Goal: Transaction & Acquisition: Purchase product/service

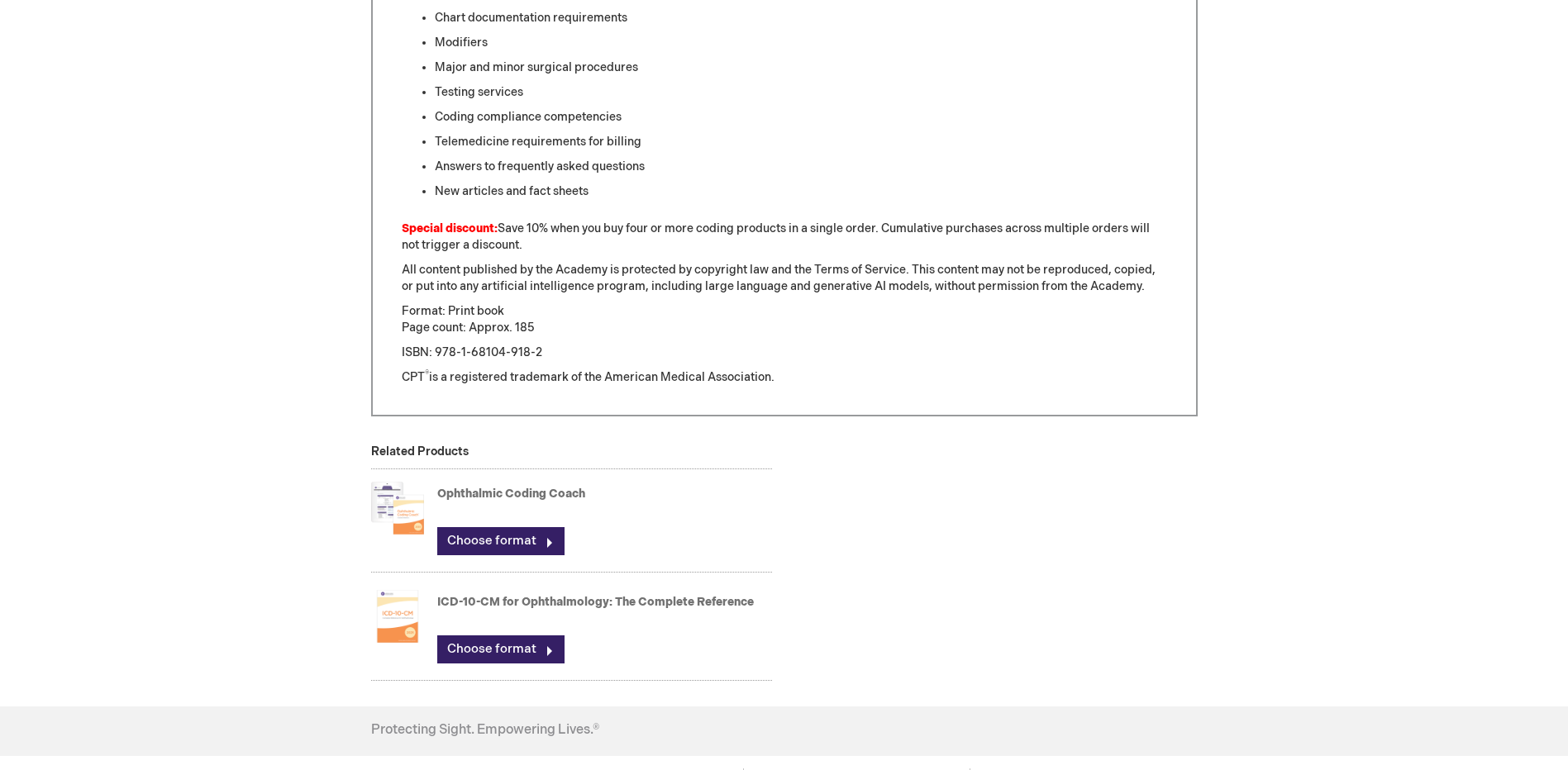
scroll to position [1157, 0]
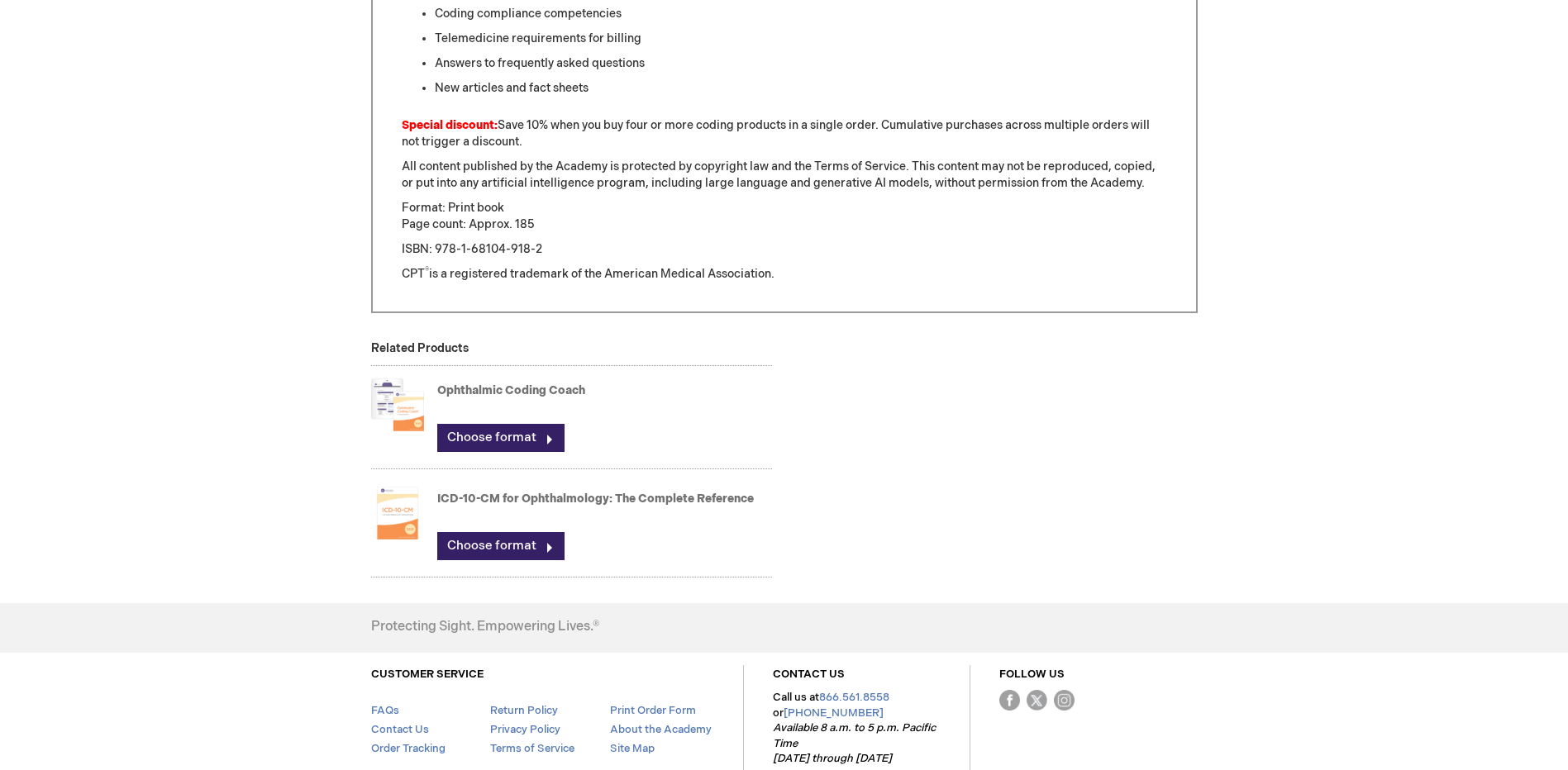
click at [486, 390] on link "Ophthalmic Coding Coach" at bounding box center [510, 390] width 147 height 14
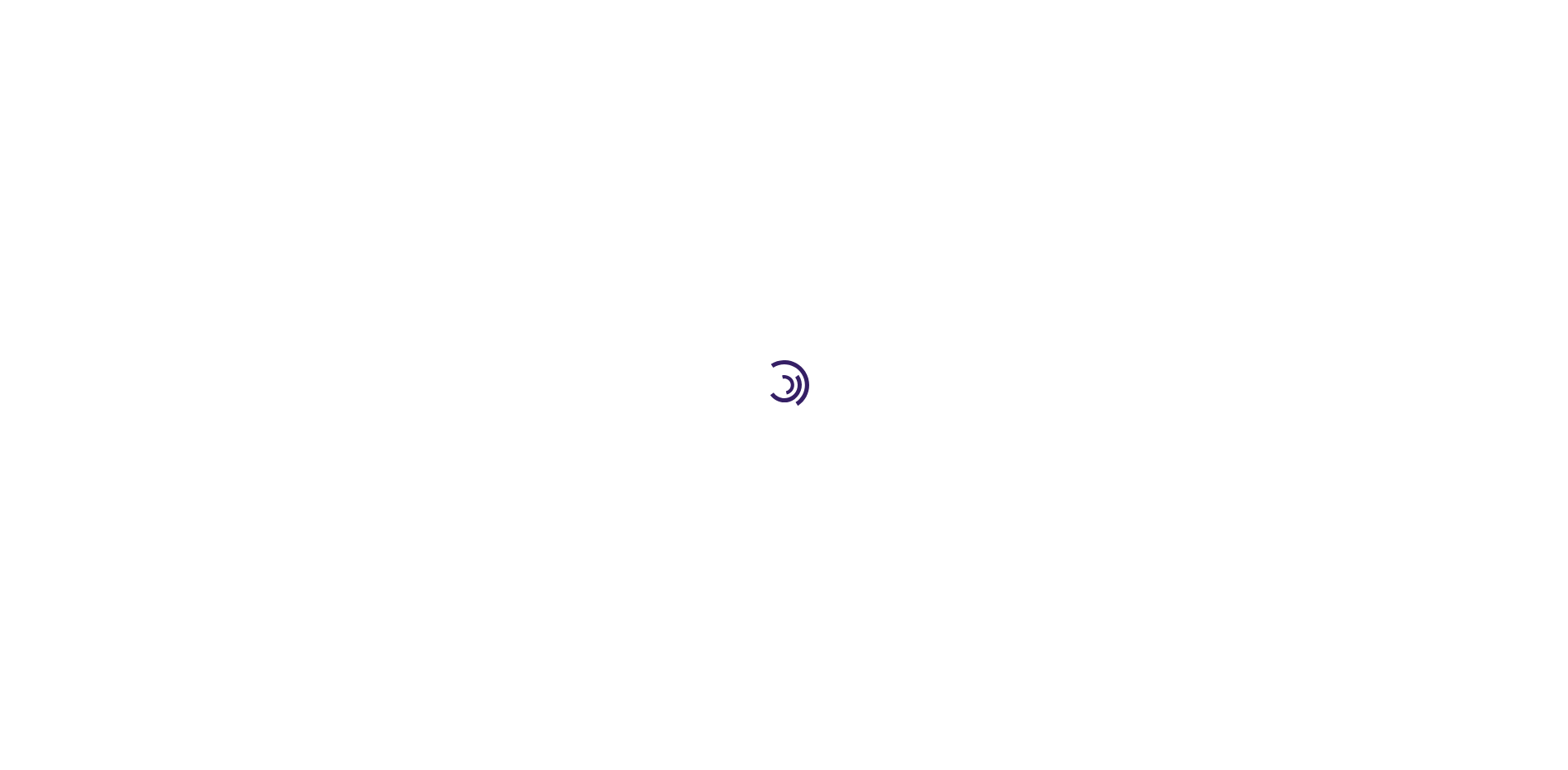
type input "0"
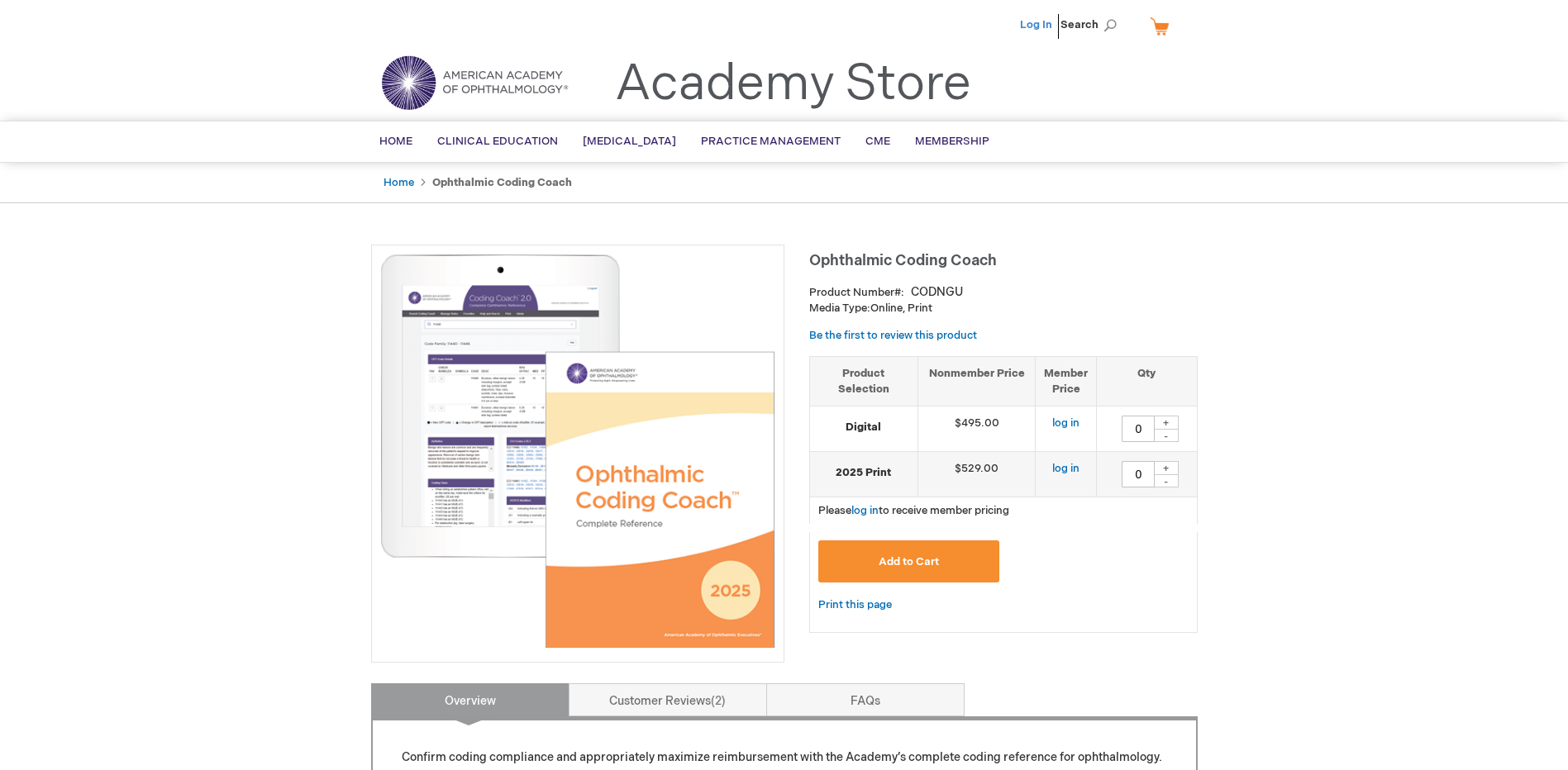
click at [1032, 24] on link "Log In" at bounding box center [1036, 24] width 32 height 13
